Goal: Transaction & Acquisition: Purchase product/service

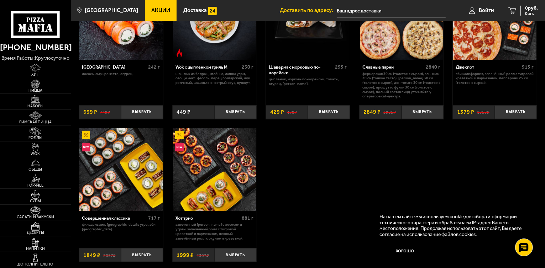
scroll to position [362, 0]
click at [134, 119] on button "Выбрать" at bounding box center [142, 112] width 42 height 14
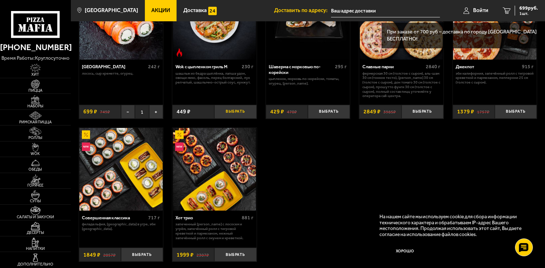
click at [223, 119] on button "Выбрать" at bounding box center [235, 112] width 42 height 14
click at [519, 12] on span "2 шт." at bounding box center [526, 13] width 21 height 4
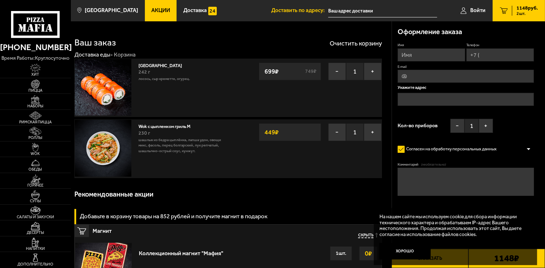
click at [433, 83] on input "E-mail" at bounding box center [465, 76] width 136 height 13
type input "я"
click at [413, 62] on input "Имя" at bounding box center [431, 54] width 68 height 13
type input "[PERSON_NAME]"
click at [441, 83] on input "я" at bounding box center [465, 76] width 136 height 13
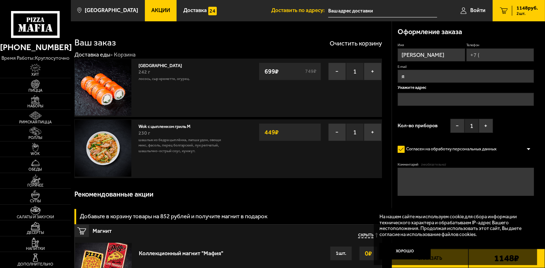
click at [466, 62] on input "Телефон" at bounding box center [500, 54] width 68 height 13
type input "[PHONE_NUMBER]"
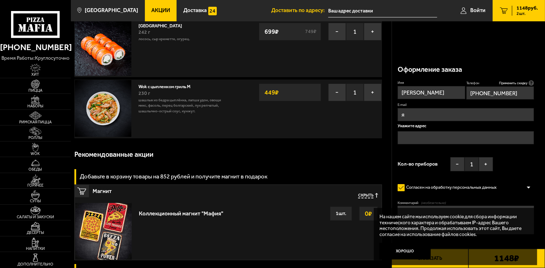
scroll to position [40, 0]
click at [426, 109] on fieldset "E-mail я" at bounding box center [465, 112] width 136 height 19
click at [420, 108] on input "я" at bounding box center [465, 114] width 136 height 13
drag, startPoint x: 417, startPoint y: 103, endPoint x: 385, endPoint y: 101, distance: 32.5
click at [385, 101] on section "Ваш заказ Очистить корзину Доставка еды - Корзина Филадельфия 242 г лосось, Сыр…" at bounding box center [308, 265] width 474 height 566
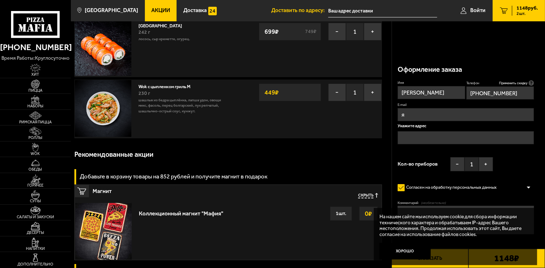
type input "\"
drag, startPoint x: 446, startPoint y: 110, endPoint x: 440, endPoint y: 106, distance: 7.3
click at [446, 111] on fieldset "E-mail" at bounding box center [465, 112] width 136 height 19
click at [435, 108] on input "E-mail" at bounding box center [465, 114] width 136 height 13
paste input "[EMAIL_ADDRESS][DOMAIN_NAME]"
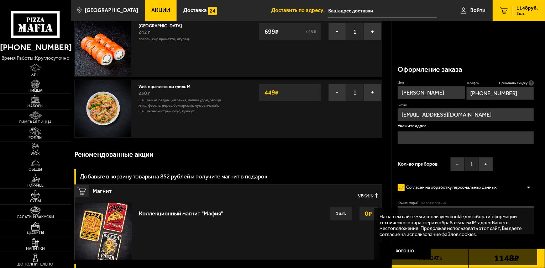
type input "[EMAIL_ADDRESS][DOMAIN_NAME]"
click at [392, 158] on div "Оформление заказа Имя [PERSON_NAME] Телефон Применить скидку Вы будете зарегист…" at bounding box center [468, 163] width 153 height 209
click at [411, 136] on input "text" at bounding box center [465, 137] width 136 height 13
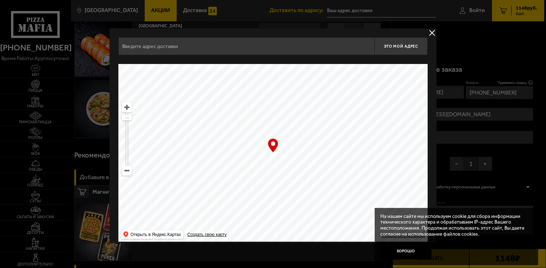
click at [415, 133] on ymaps at bounding box center [272, 153] width 309 height 178
click at [431, 34] on button "delivery type" at bounding box center [432, 32] width 9 height 9
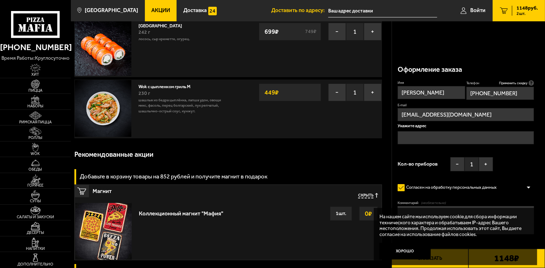
click at [441, 131] on input "text" at bounding box center [465, 137] width 136 height 13
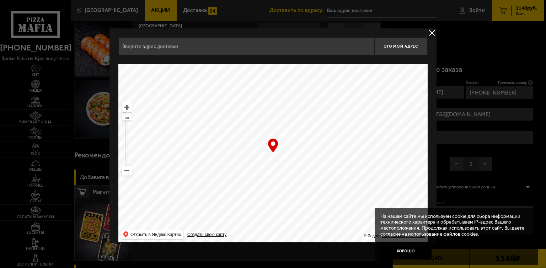
drag, startPoint x: 450, startPoint y: 77, endPoint x: 444, endPoint y: 91, distance: 15.6
click at [451, 76] on div at bounding box center [273, 134] width 546 height 268
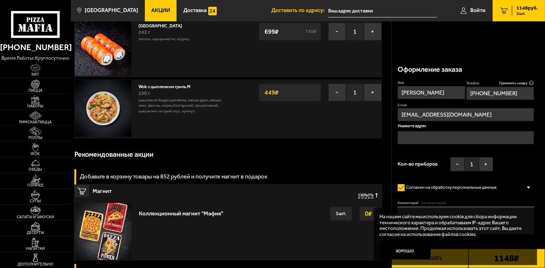
click at [432, 131] on input "text" at bounding box center [465, 137] width 136 height 13
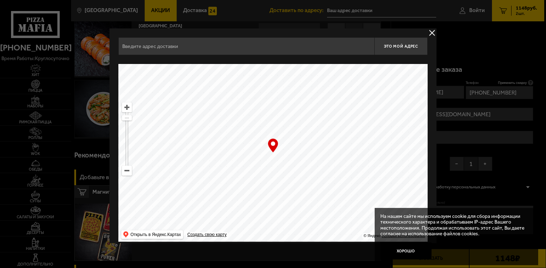
click at [228, 52] on input "text" at bounding box center [246, 46] width 256 height 18
paste input "[STREET_ADDRESS] 46"
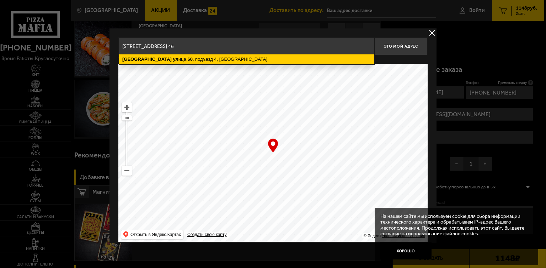
click at [290, 59] on ymaps "Будапештская [STREET_ADDRESS]" at bounding box center [246, 59] width 255 height 10
type input "[STREET_ADDRESS]"
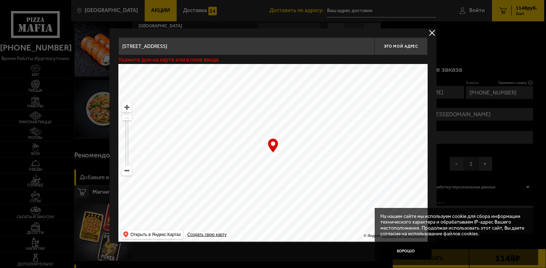
type input "[STREET_ADDRESS]"
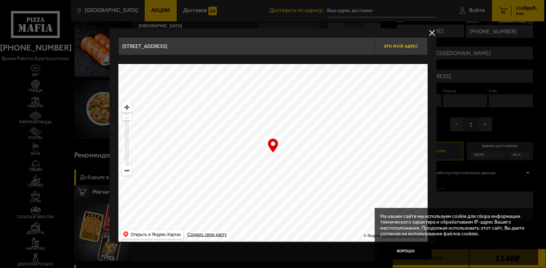
click at [397, 47] on span "Это мой адрес" at bounding box center [401, 46] width 34 height 5
type input "[STREET_ADDRESS]"
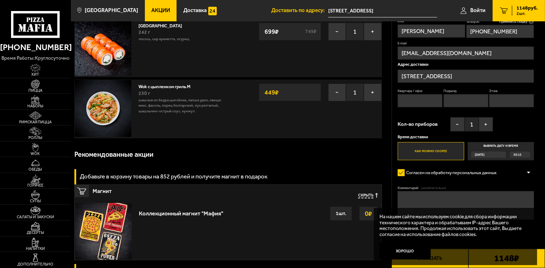
drag, startPoint x: 492, startPoint y: 130, endPoint x: 377, endPoint y: 133, distance: 115.3
click at [377, 133] on section "Ваш заказ Очистить корзину Доставка еды - Корзина Филадельфия 242 г лосось, Сыр…" at bounding box center [308, 272] width 474 height 580
click at [417, 107] on input "Квартира / офис" at bounding box center [419, 100] width 45 height 13
type input "60"
click at [488, 107] on input "Подъезд" at bounding box center [465, 100] width 45 height 13
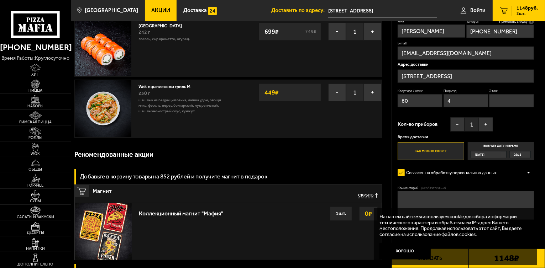
type input "4"
click at [489, 107] on input "Этаж" at bounding box center [511, 100] width 45 height 13
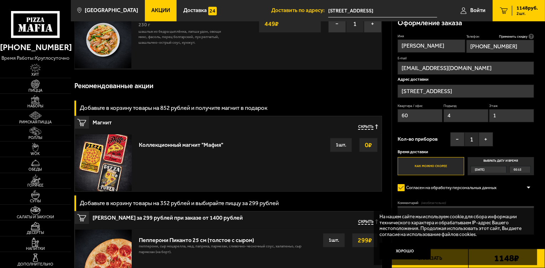
scroll to position [161, 0]
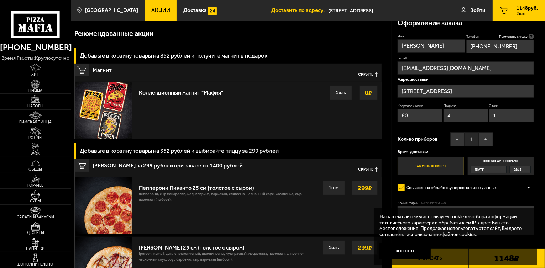
type input "1"
click at [489, 103] on label "Этаж" at bounding box center [511, 105] width 45 height 5
click at [489, 109] on input "1" at bounding box center [511, 115] width 45 height 13
drag, startPoint x: 419, startPoint y: 97, endPoint x: 419, endPoint y: 106, distance: 8.2
click at [489, 103] on fieldset "Этаж 1" at bounding box center [511, 112] width 45 height 19
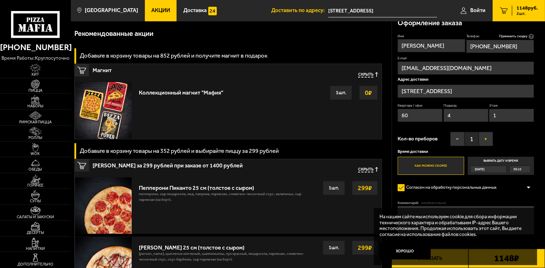
click at [481, 132] on button "+" at bounding box center [485, 139] width 14 height 14
click at [458, 137] on div "Кол-во приборов − 2 +" at bounding box center [444, 141] width 95 height 18
click at [458, 134] on button "−" at bounding box center [457, 139] width 14 height 14
click at [436, 157] on label "Как можно скорее" at bounding box center [430, 166] width 67 height 18
click at [0, 0] on input "Как можно скорее" at bounding box center [0, 0] width 0 height 0
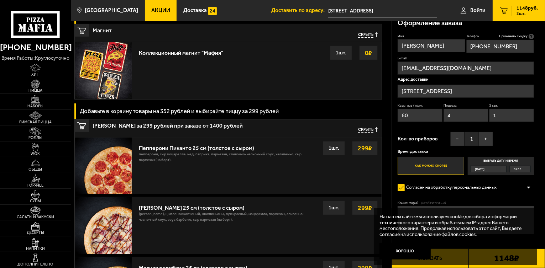
scroll to position [201, 0]
click at [484, 166] on span "[DATE]" at bounding box center [479, 169] width 10 height 6
click at [0, 0] on input "Выбрать дату и время [DATE] 05:15" at bounding box center [0, 0] width 0 height 0
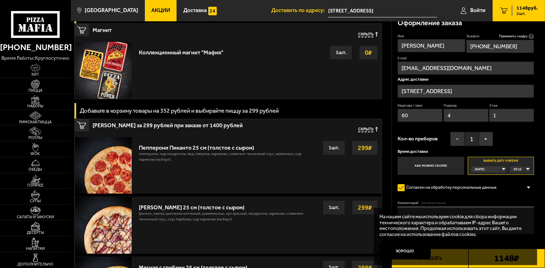
click at [448, 160] on label "Как можно скорее" at bounding box center [430, 166] width 67 height 18
click at [0, 0] on input "Как можно скорее" at bounding box center [0, 0] width 0 height 0
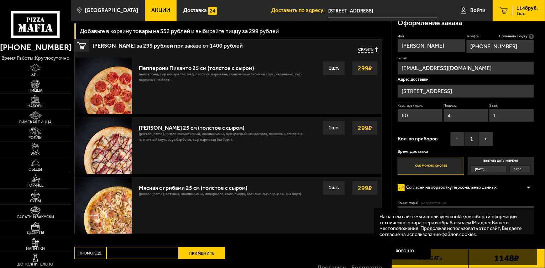
scroll to position [281, 0]
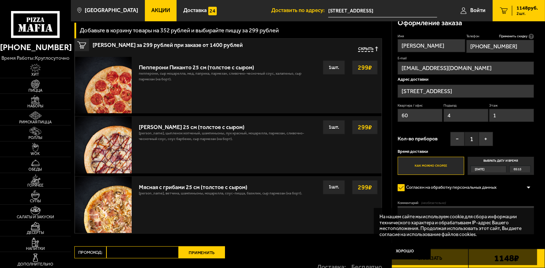
click at [488, 215] on p "На нашем сайте мы используем cookie для сбора информации технического характера…" at bounding box center [453, 225] width 148 height 23
click at [448, 259] on div "На нашем сайте мы используем cookie для сбора информации технического характера…" at bounding box center [454, 236] width 163 height 57
click at [410, 252] on button "Хорошо" at bounding box center [404, 251] width 51 height 17
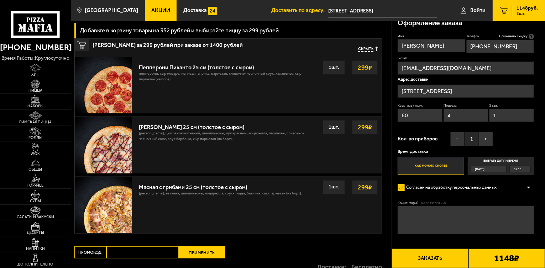
click at [440, 256] on button "Заказать" at bounding box center [429, 258] width 76 height 19
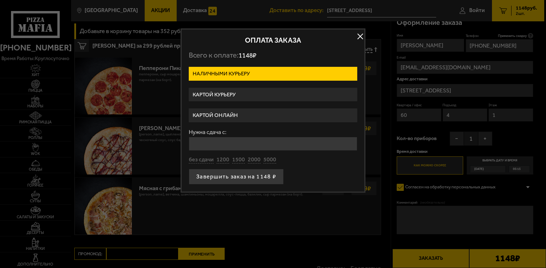
drag, startPoint x: 363, startPoint y: 200, endPoint x: 406, endPoint y: 202, distance: 43.1
click at [364, 200] on main "[GEOGRAPHIC_DATA] Все Акции Доставка Личный кабинет Акции Доставка Доставить по…" at bounding box center [308, 43] width 474 height 649
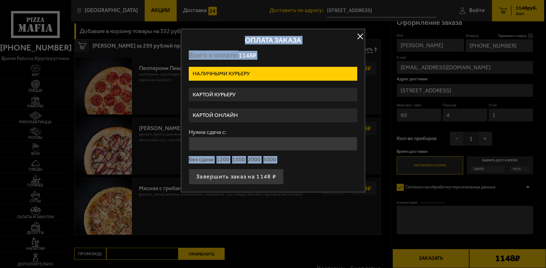
click at [357, 36] on button "button" at bounding box center [360, 36] width 11 height 11
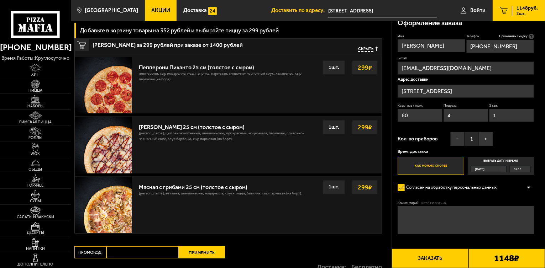
drag, startPoint x: 425, startPoint y: 212, endPoint x: 424, endPoint y: 207, distance: 4.7
click at [425, 211] on textarea "Комментарий (необязательно)" at bounding box center [465, 220] width 136 height 28
paste textarea "79291131713"
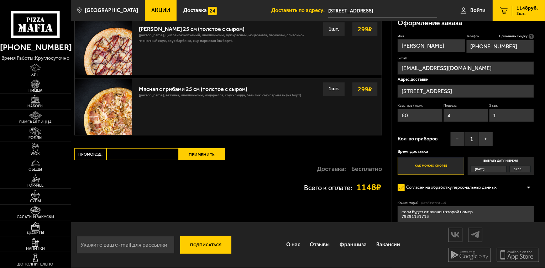
scroll to position [402, 0]
type textarea "если будет отключен второй номер 79291131713"
click at [449, 182] on label "Согласен на обработку персональных данных" at bounding box center [449, 187] width 105 height 11
click at [0, 0] on input "Согласен на обработку персональных данных" at bounding box center [0, 0] width 0 height 0
click at [405, 187] on label "Согласен на обработку персональных данных" at bounding box center [449, 187] width 105 height 11
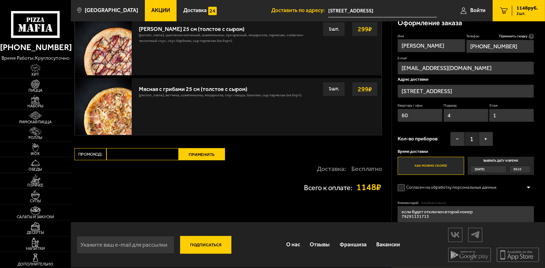
click at [0, 0] on input "Согласен на обработку персональных данных" at bounding box center [0, 0] width 0 height 0
click at [522, 182] on div "Согласен на обработку персональных данных" at bounding box center [465, 187] width 136 height 11
click at [529, 185] on div at bounding box center [528, 187] width 11 height 5
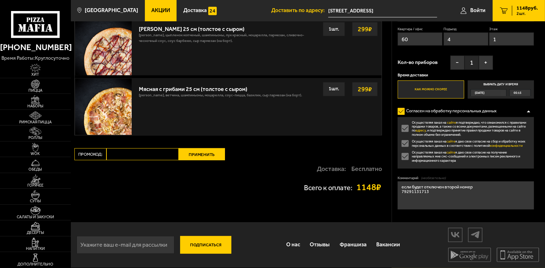
drag, startPoint x: 529, startPoint y: 182, endPoint x: 515, endPoint y: 175, distance: 15.3
click at [529, 114] on div at bounding box center [528, 111] width 11 height 5
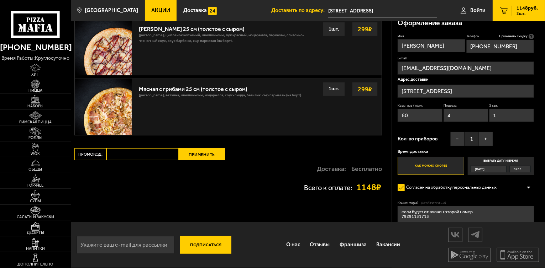
click at [463, 103] on div "Квартира / [STREET_ADDRESS]" at bounding box center [465, 114] width 136 height 22
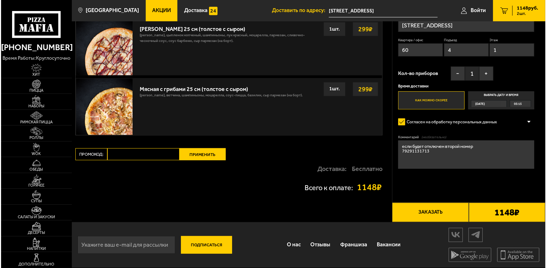
scroll to position [465, 0]
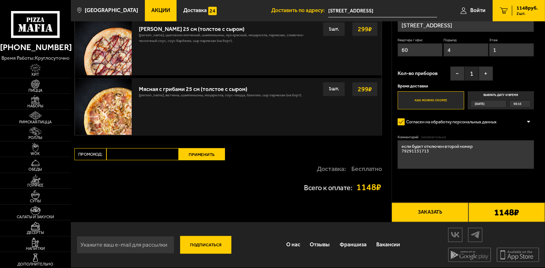
click at [147, 238] on input "email" at bounding box center [125, 245] width 98 height 18
type input "[EMAIL_ADDRESS][DOMAIN_NAME]"
drag, startPoint x: 197, startPoint y: 242, endPoint x: 203, endPoint y: 240, distance: 6.9
click at [197, 241] on button "Подписаться" at bounding box center [205, 245] width 51 height 18
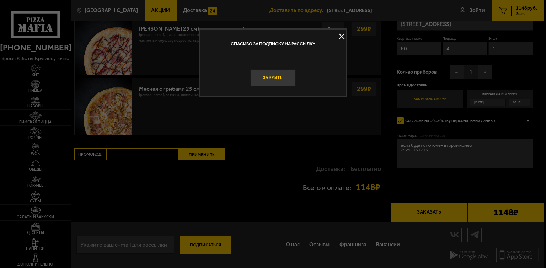
click at [276, 83] on button "Закрыть" at bounding box center [273, 77] width 46 height 17
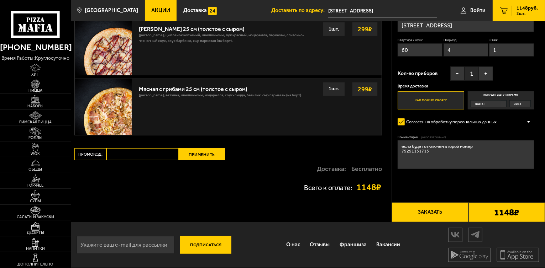
click at [450, 204] on button "Заказать" at bounding box center [429, 212] width 76 height 19
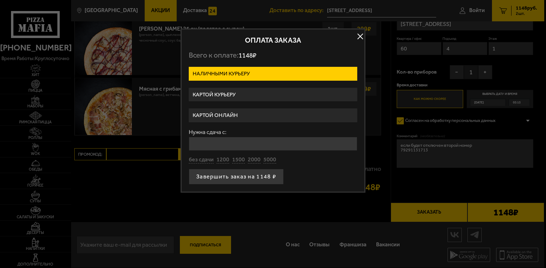
click at [219, 102] on label "Картой курьеру" at bounding box center [273, 95] width 169 height 14
click at [0, 0] on input "Картой курьеру" at bounding box center [0, 0] width 0 height 0
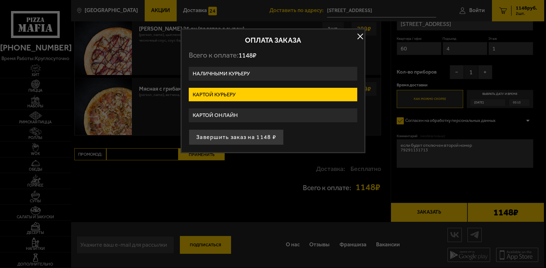
click at [226, 81] on label "Наличными курьеру" at bounding box center [273, 74] width 169 height 14
click at [0, 0] on input "Наличными курьеру" at bounding box center [0, 0] width 0 height 0
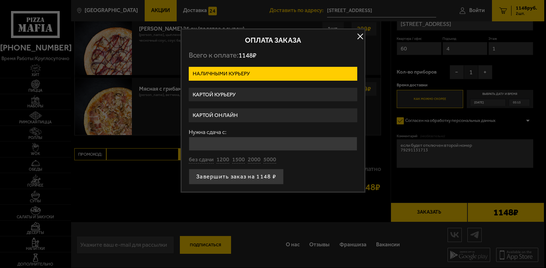
click at [229, 102] on label "Картой курьеру" at bounding box center [273, 95] width 169 height 14
click at [0, 0] on input "Картой курьеру" at bounding box center [0, 0] width 0 height 0
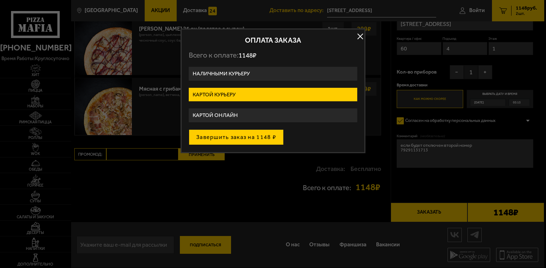
click at [230, 136] on button "Завершить заказ на 1148 ₽" at bounding box center [236, 137] width 95 height 16
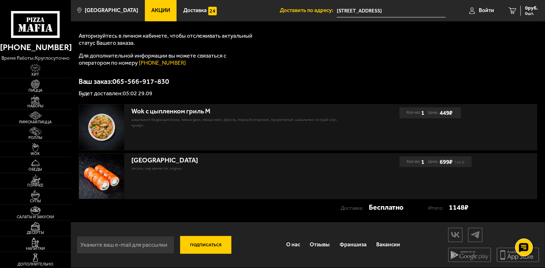
scroll to position [189, 0]
